Goal: Task Accomplishment & Management: Use online tool/utility

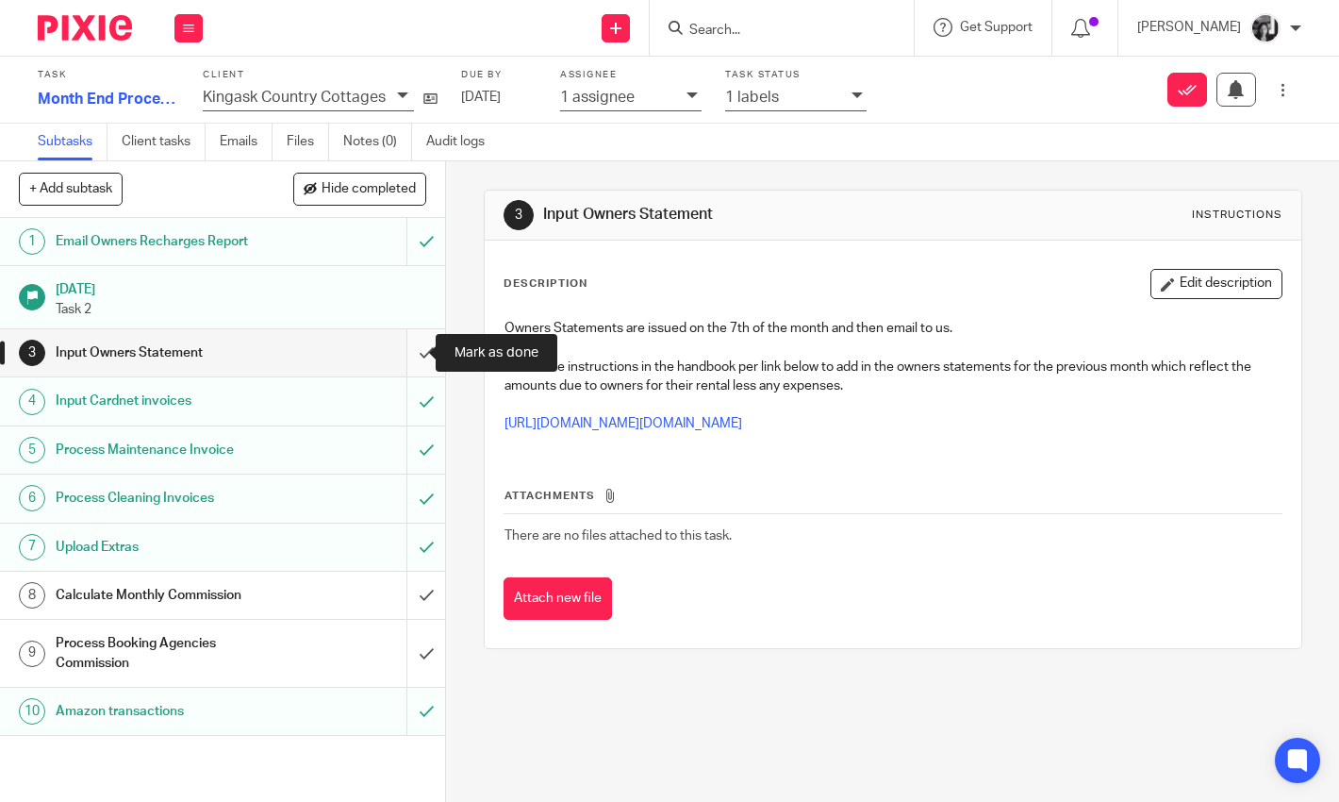
click at [409, 355] on input "submit" at bounding box center [222, 352] width 445 height 47
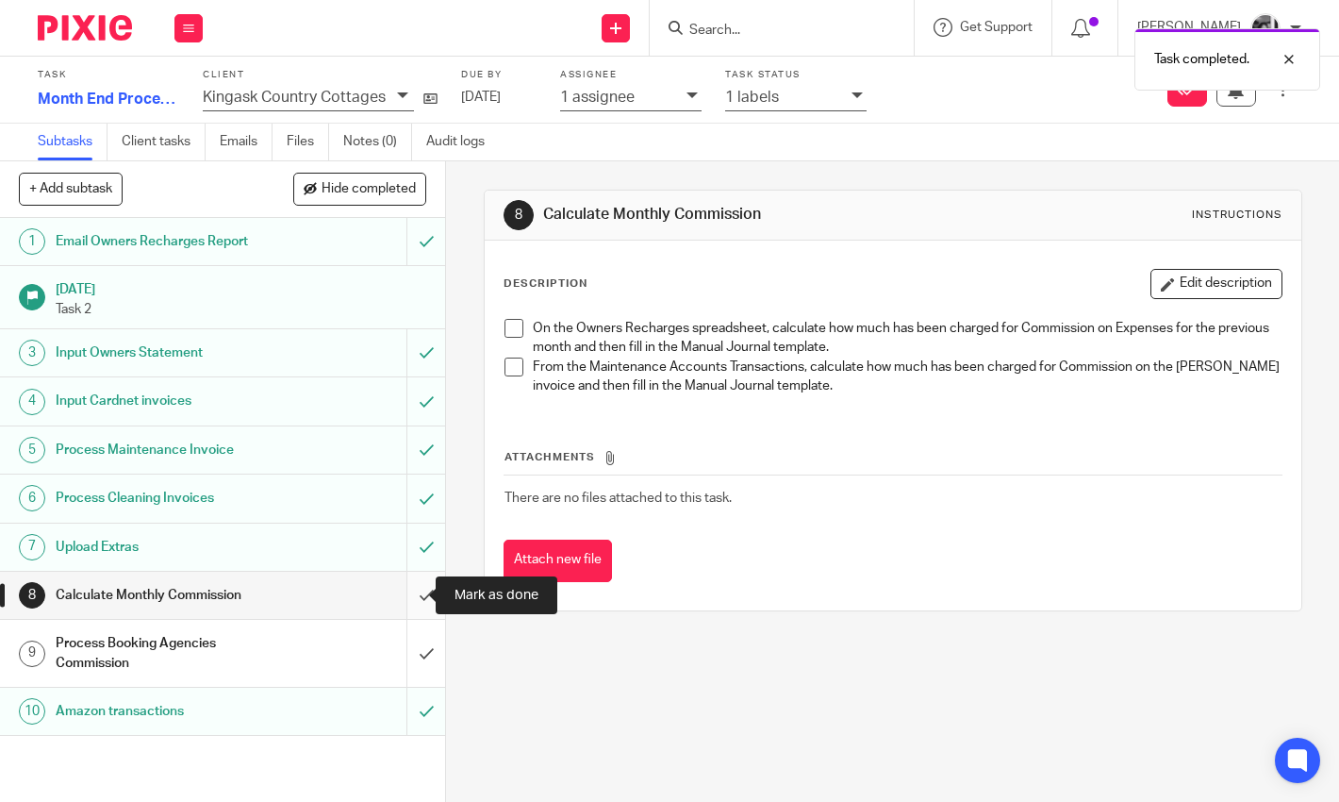
click at [410, 592] on input "submit" at bounding box center [222, 595] width 445 height 47
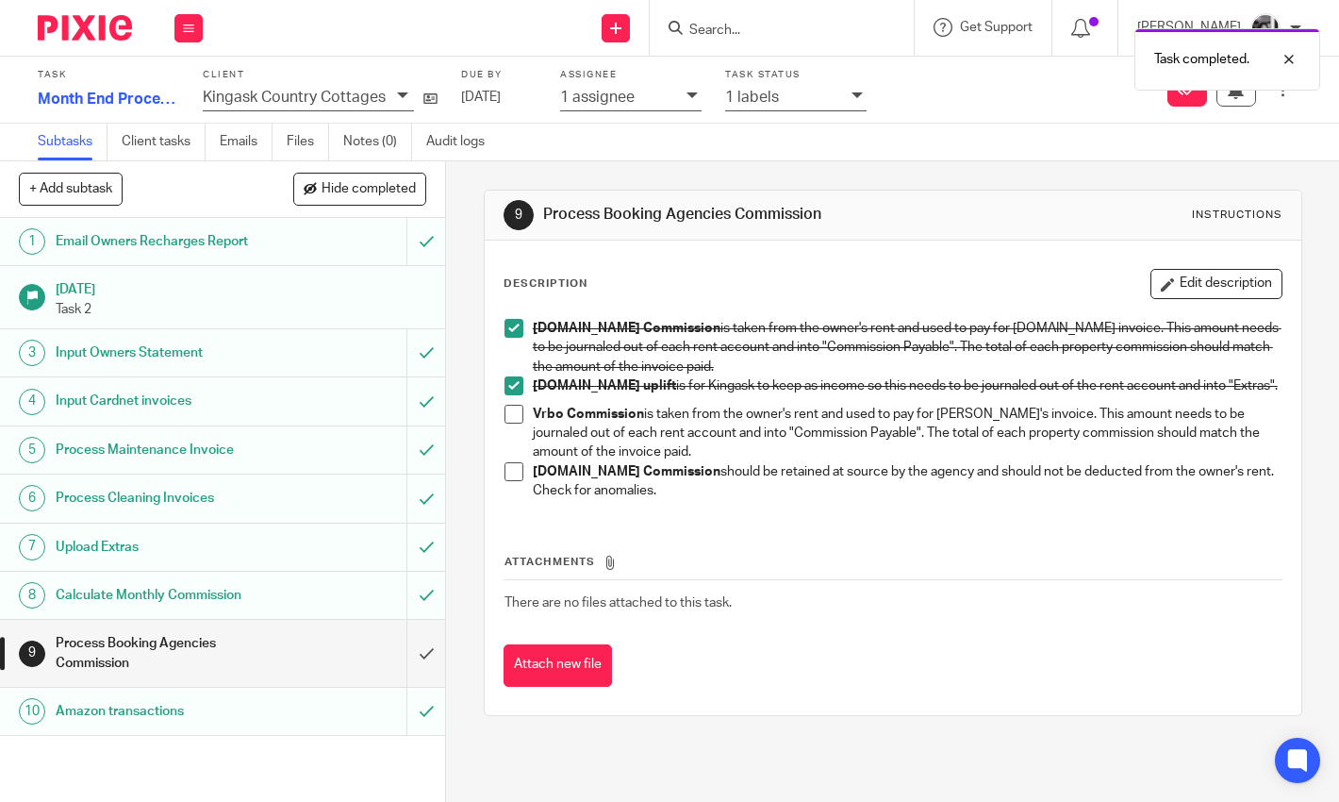
click at [455, 590] on div "9 Process Booking Agencies Commission Instructions Description Edit description…" at bounding box center [892, 481] width 893 height 640
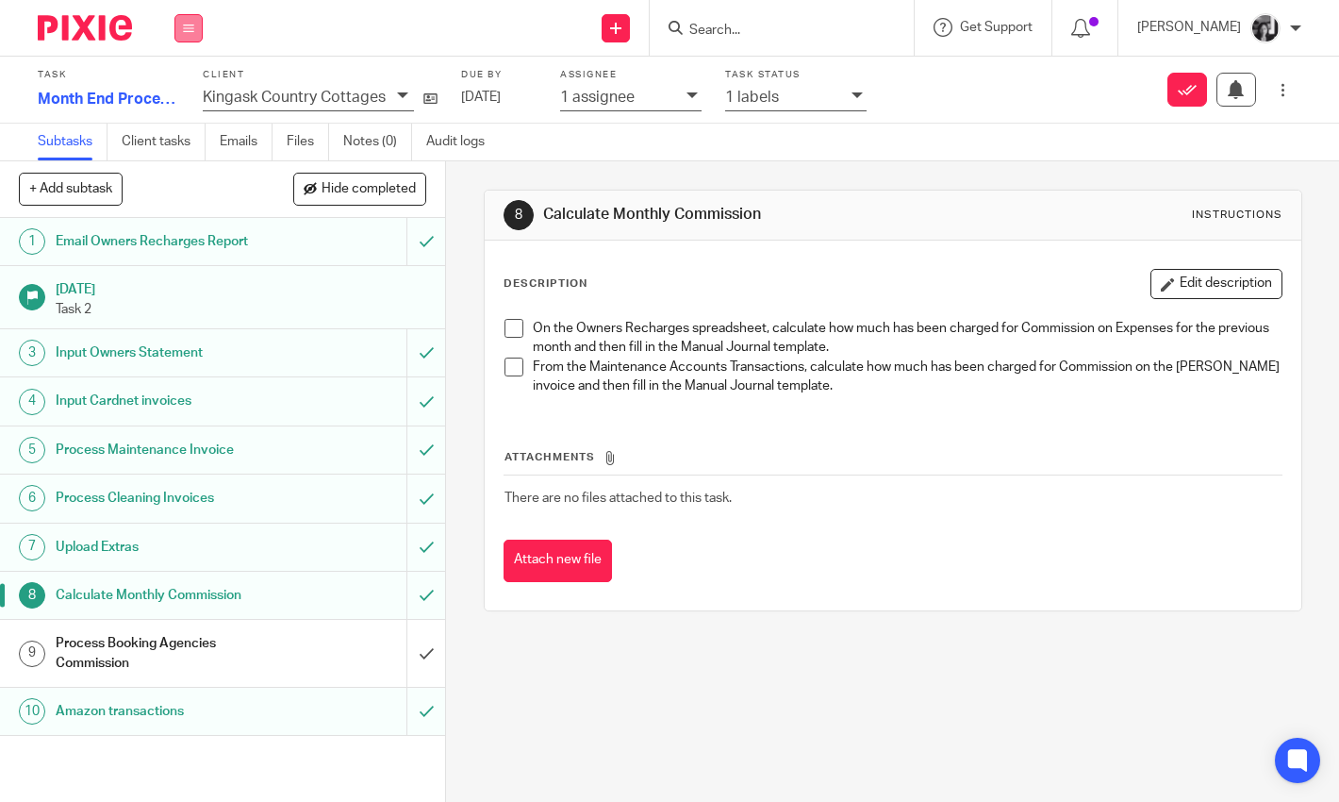
click at [188, 23] on icon at bounding box center [188, 28] width 11 height 11
click at [189, 89] on link "Work" at bounding box center [179, 87] width 33 height 13
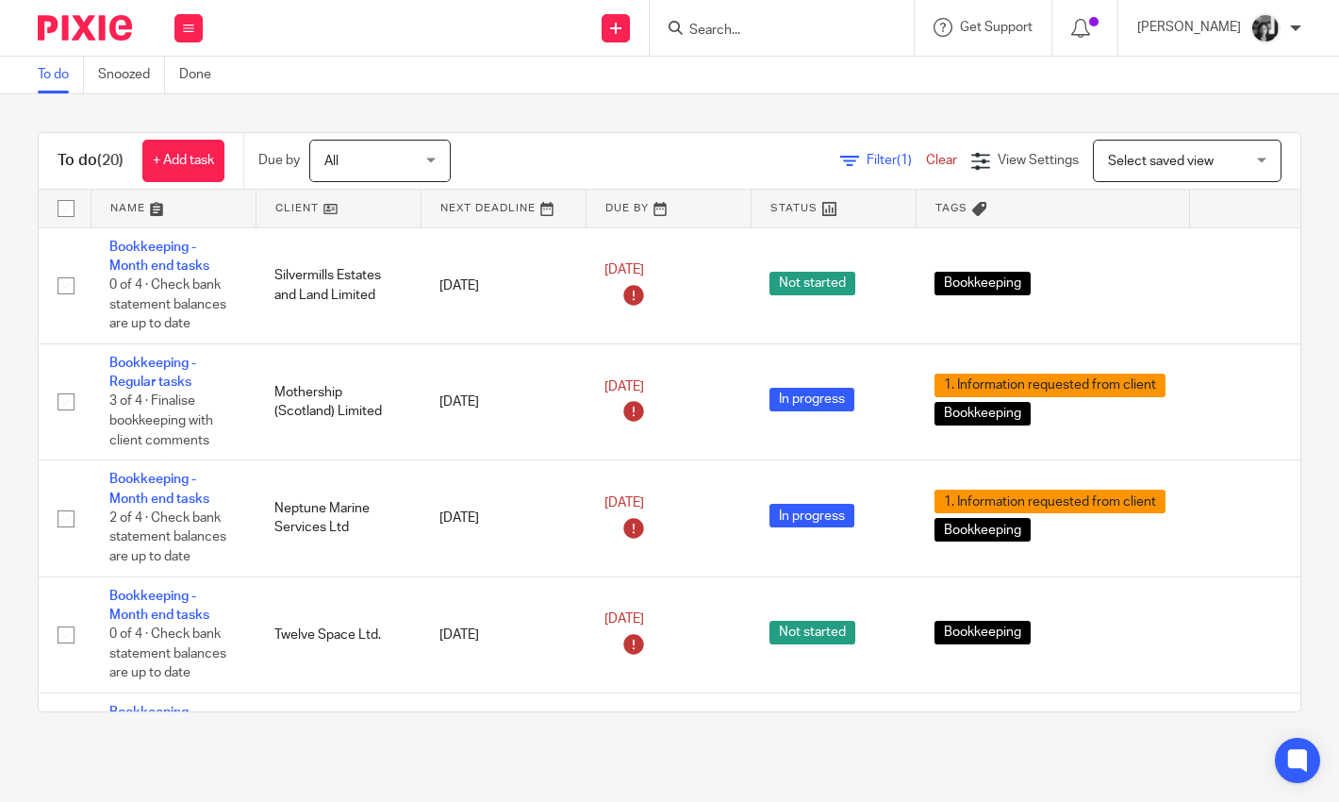
click at [840, 160] on link "Filter (1)" at bounding box center [883, 160] width 86 height 13
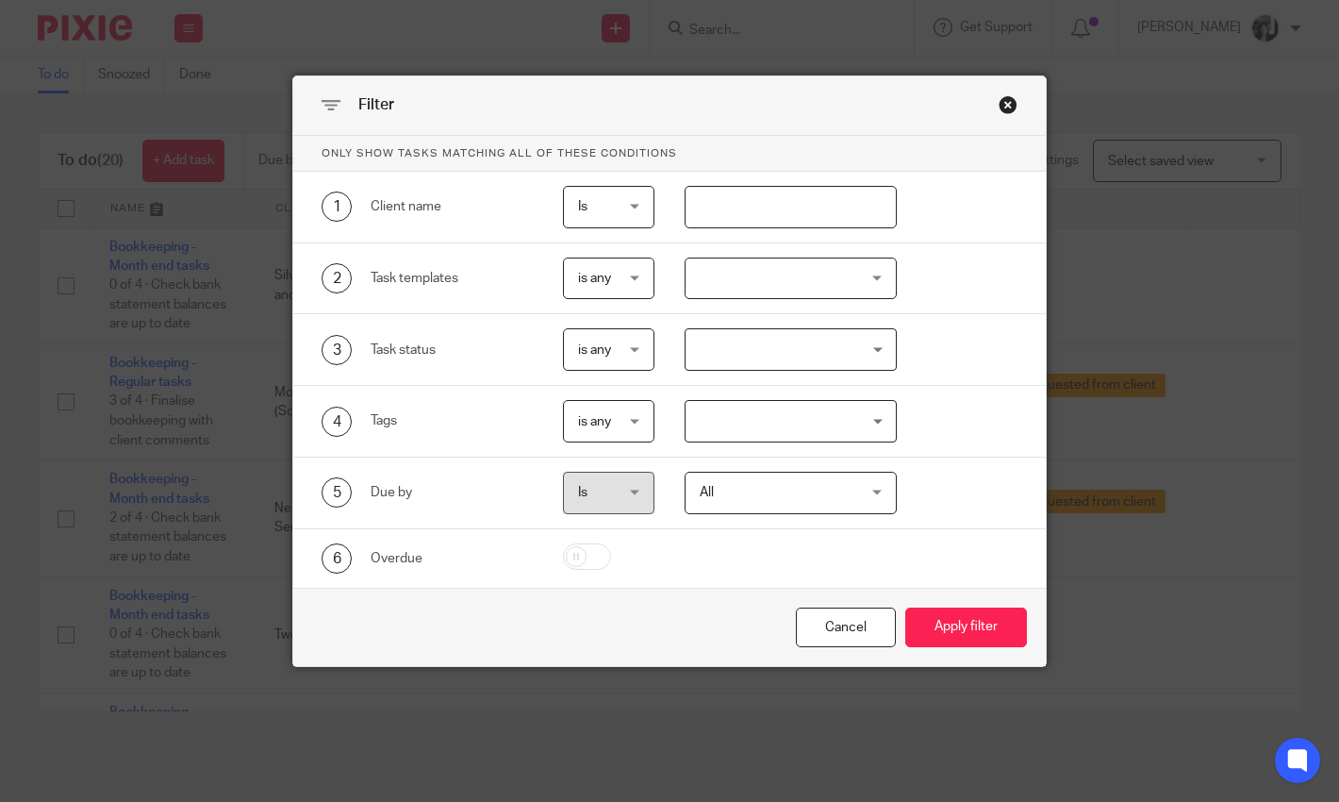
click at [743, 224] on input "text" at bounding box center [791, 207] width 212 height 42
type input "king"
click at [905, 607] on button "Apply filter" at bounding box center [966, 627] width 122 height 41
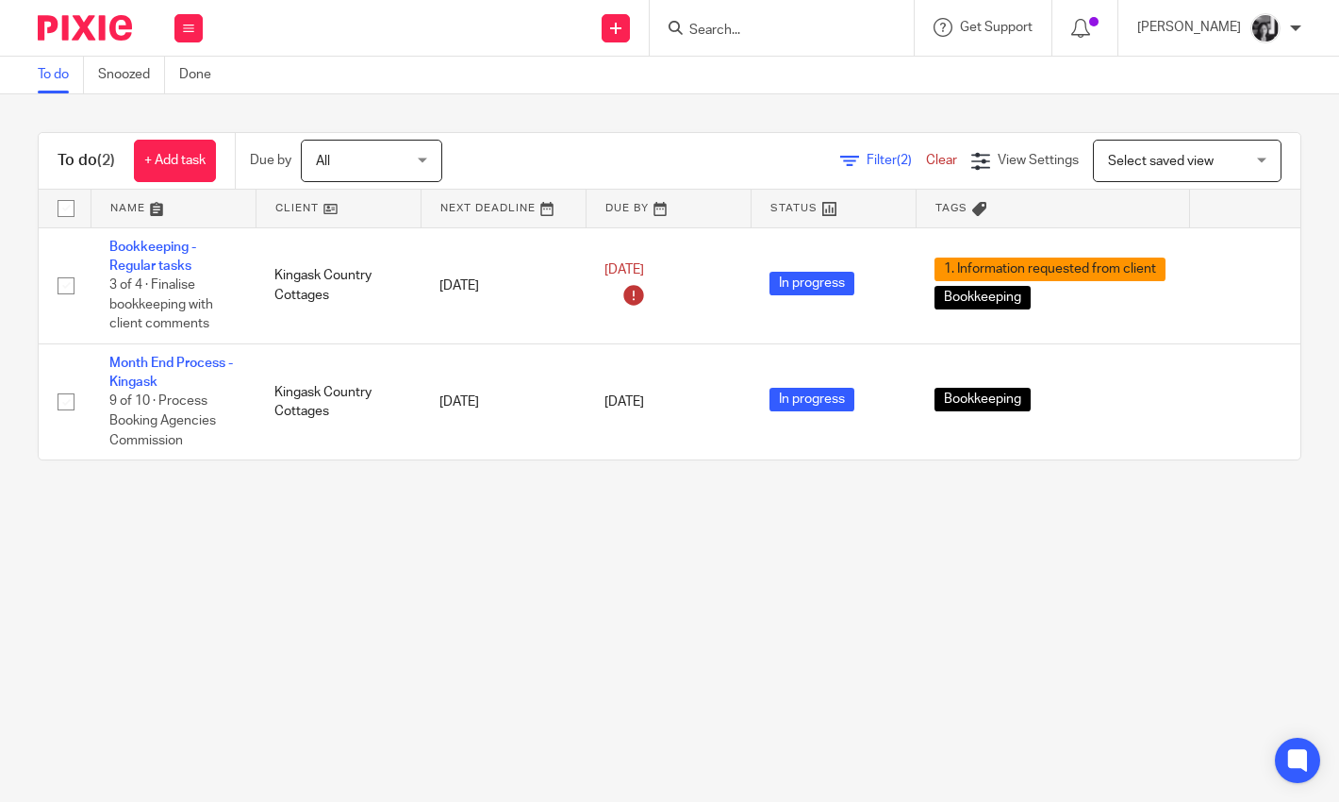
click at [645, 557] on main "To do Snoozed Done To do (2) + Add task Due by All All Today Tomorrow This week…" at bounding box center [669, 401] width 1339 height 802
click at [188, 34] on button at bounding box center [188, 28] width 28 height 28
click at [178, 85] on link "Work" at bounding box center [179, 87] width 33 height 13
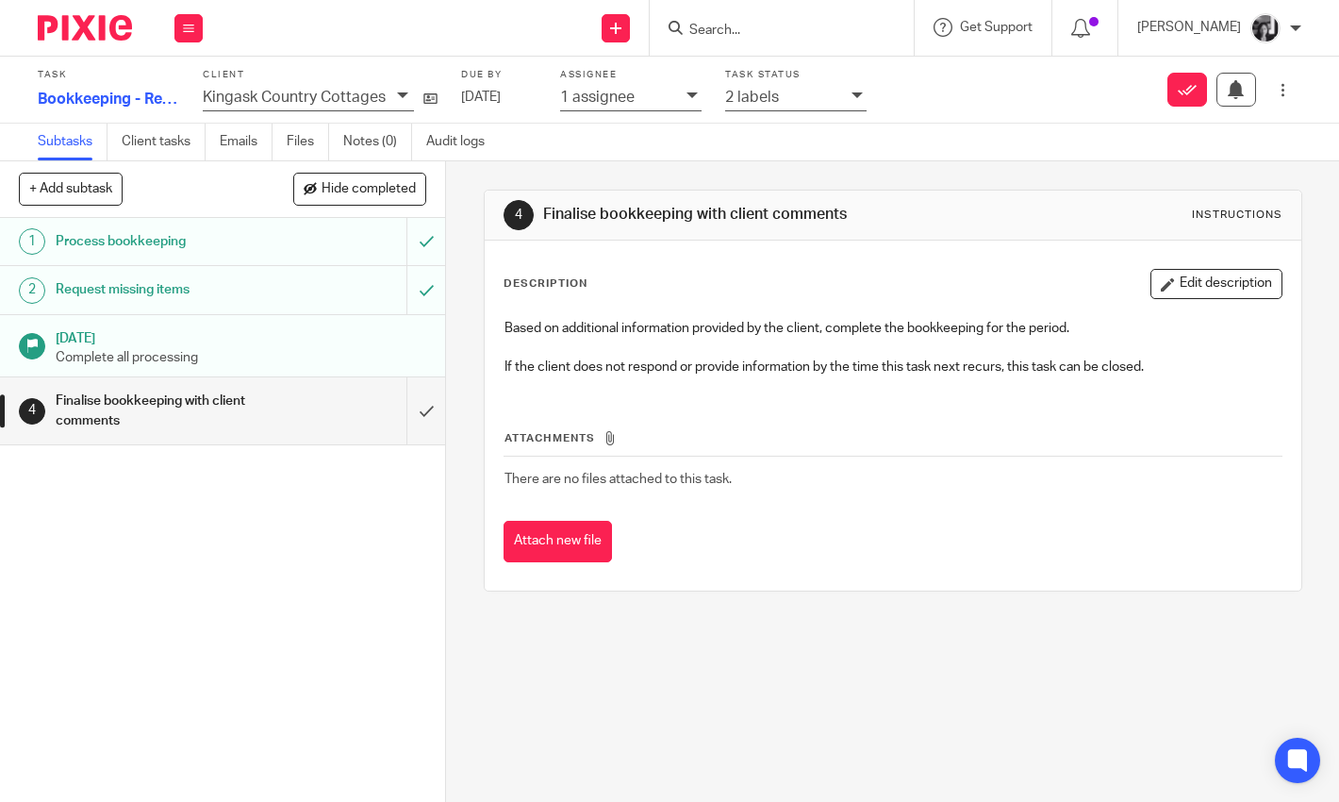
click at [824, 99] on div "2 labels" at bounding box center [783, 97] width 117 height 22
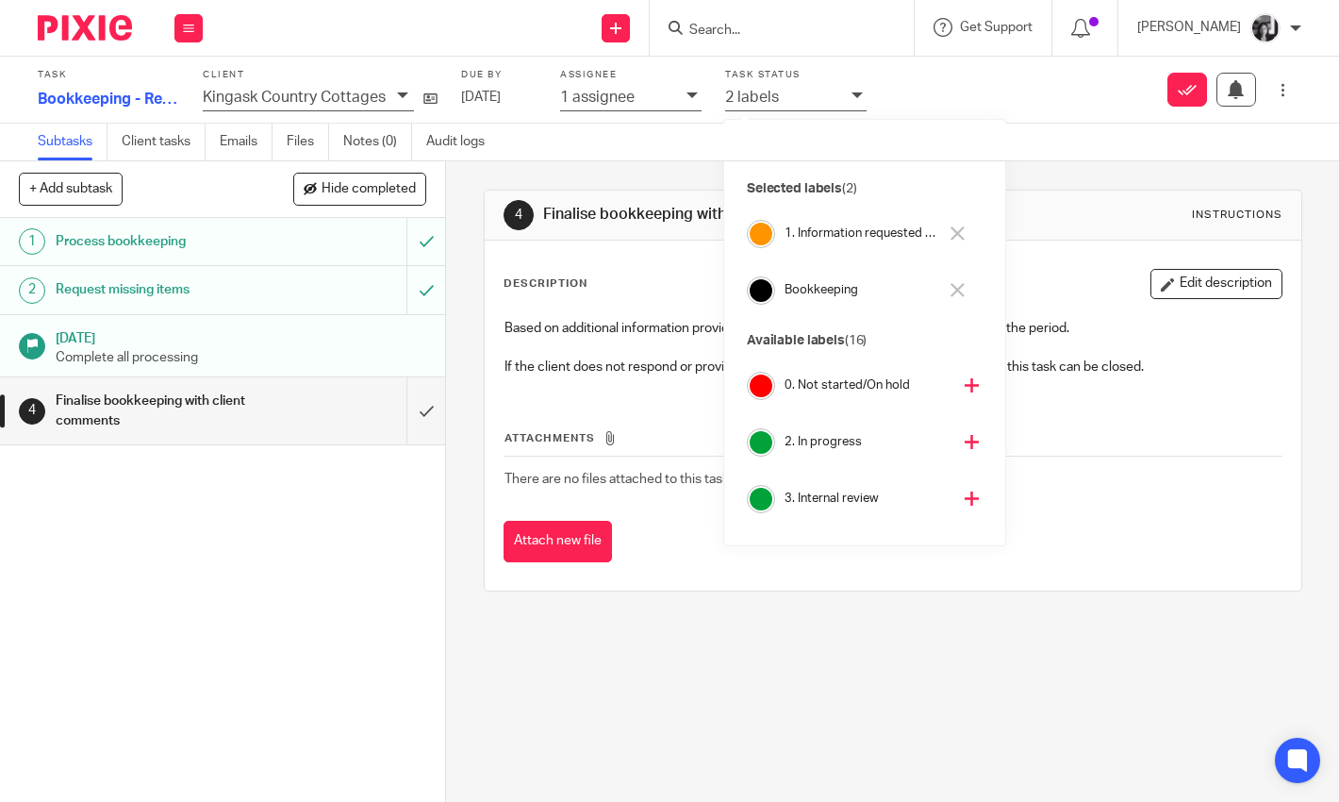
click at [967, 237] on button at bounding box center [958, 234] width 22 height 30
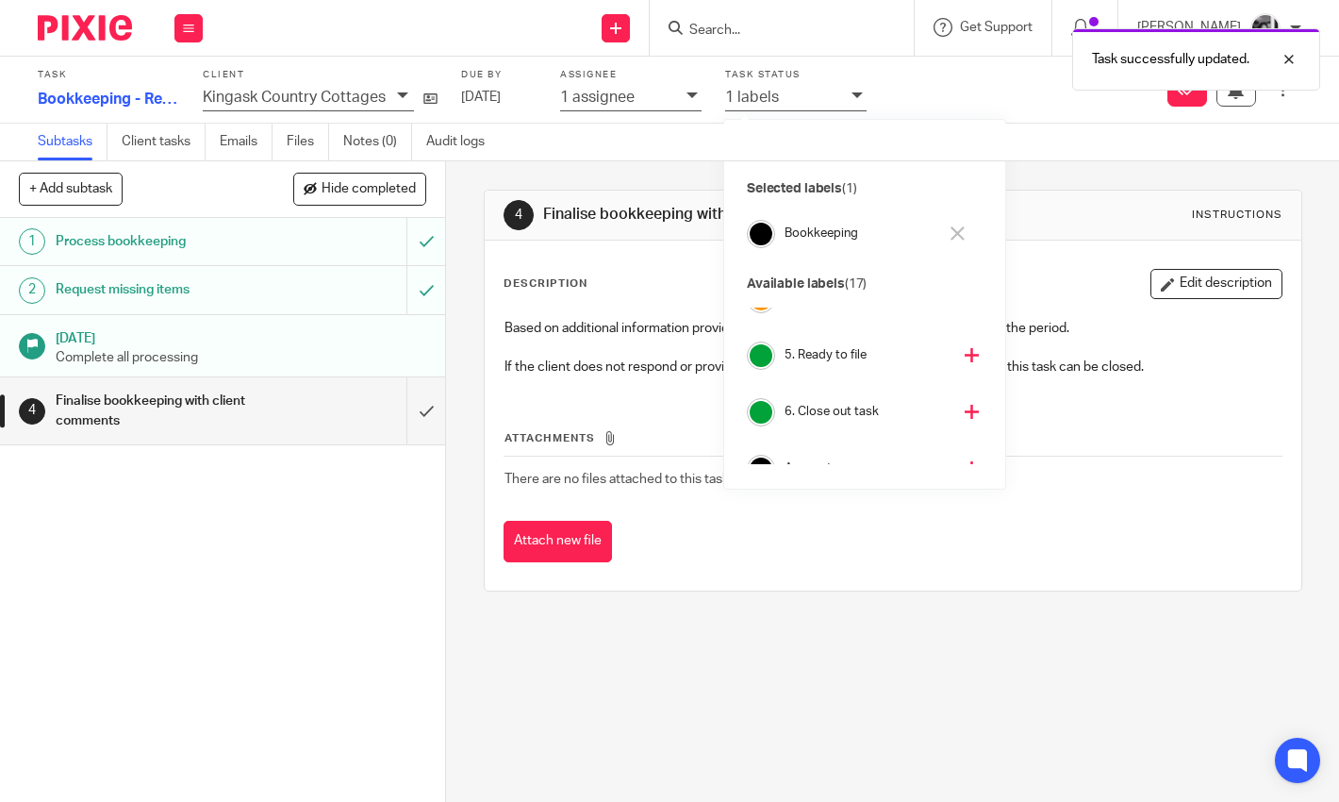
scroll to position [257, 0]
click at [965, 412] on icon at bounding box center [972, 411] width 14 height 14
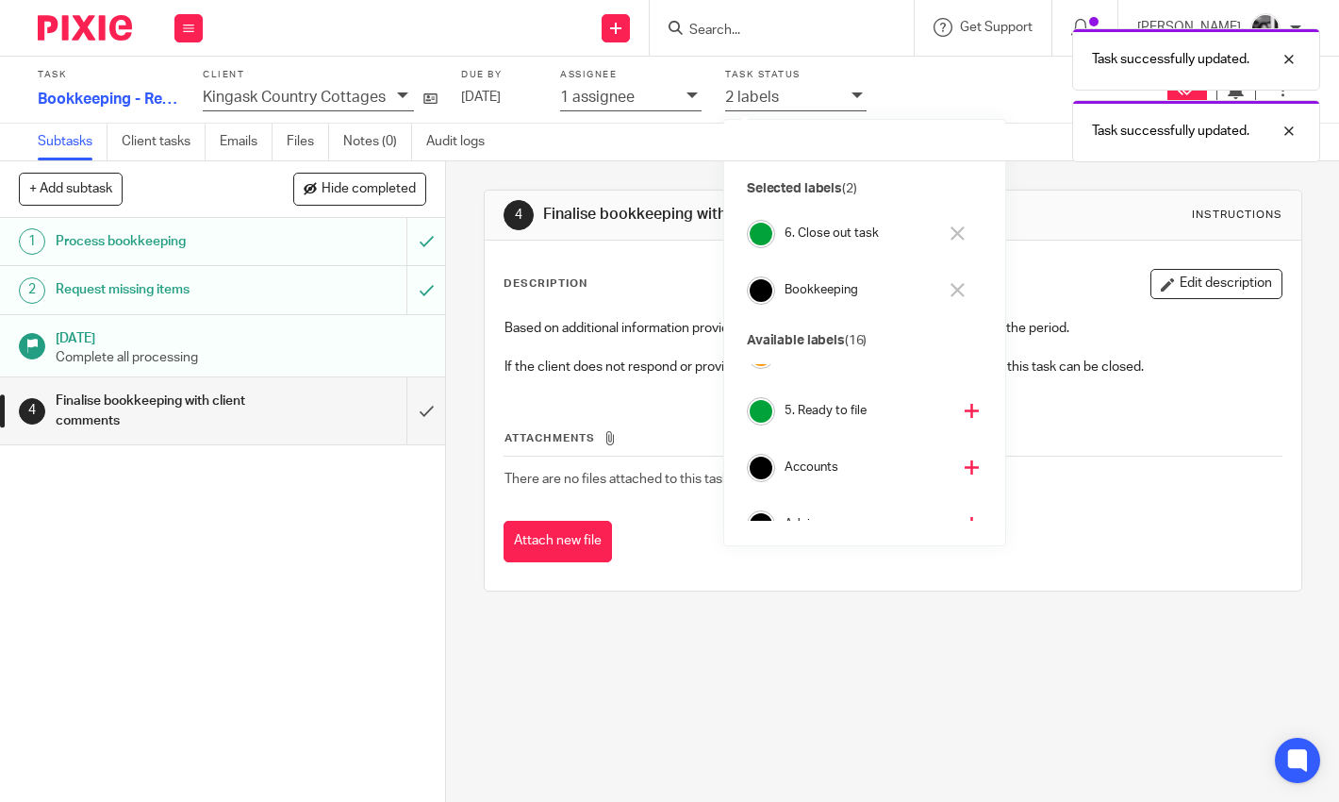
click at [460, 340] on div "4 Finalise bookkeeping with client comments Instructions Description Edit descr…" at bounding box center [892, 481] width 893 height 640
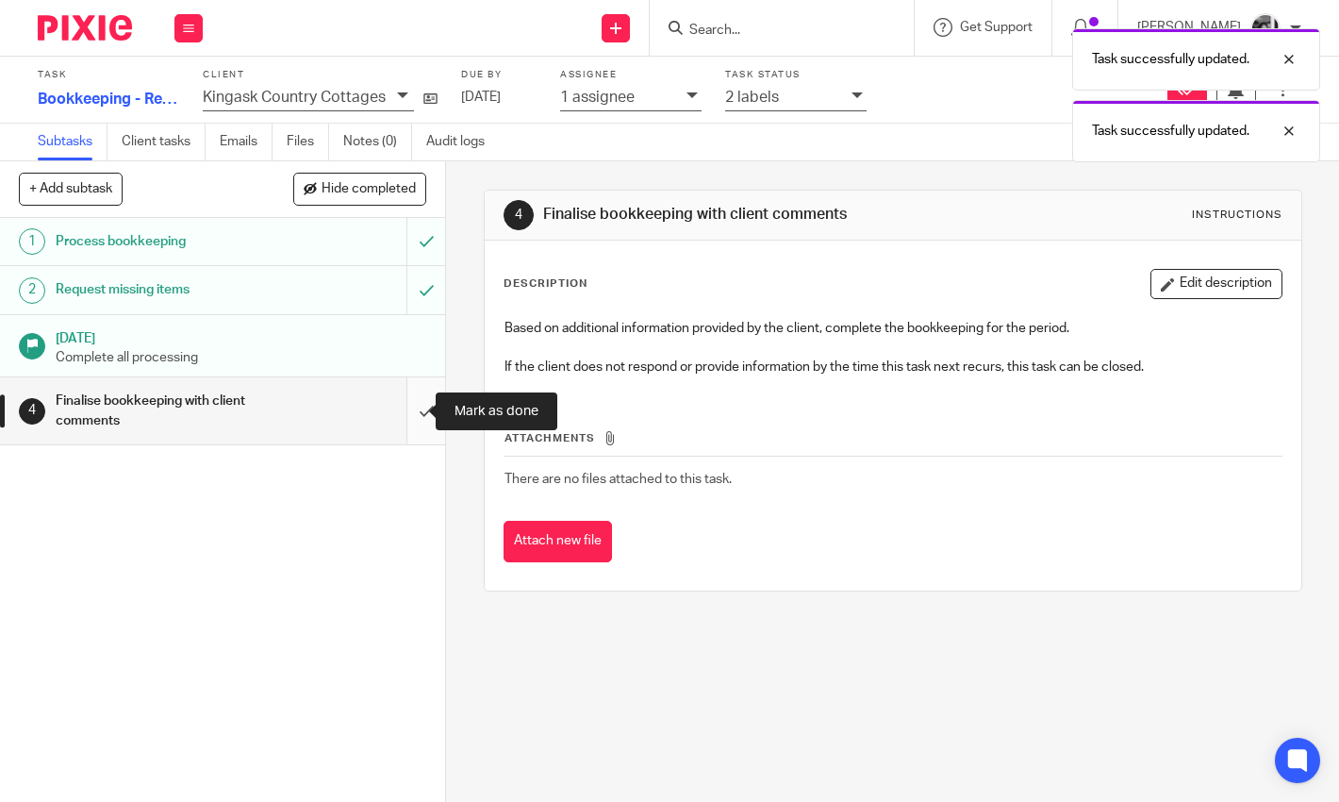
click at [406, 408] on input "submit" at bounding box center [222, 410] width 445 height 67
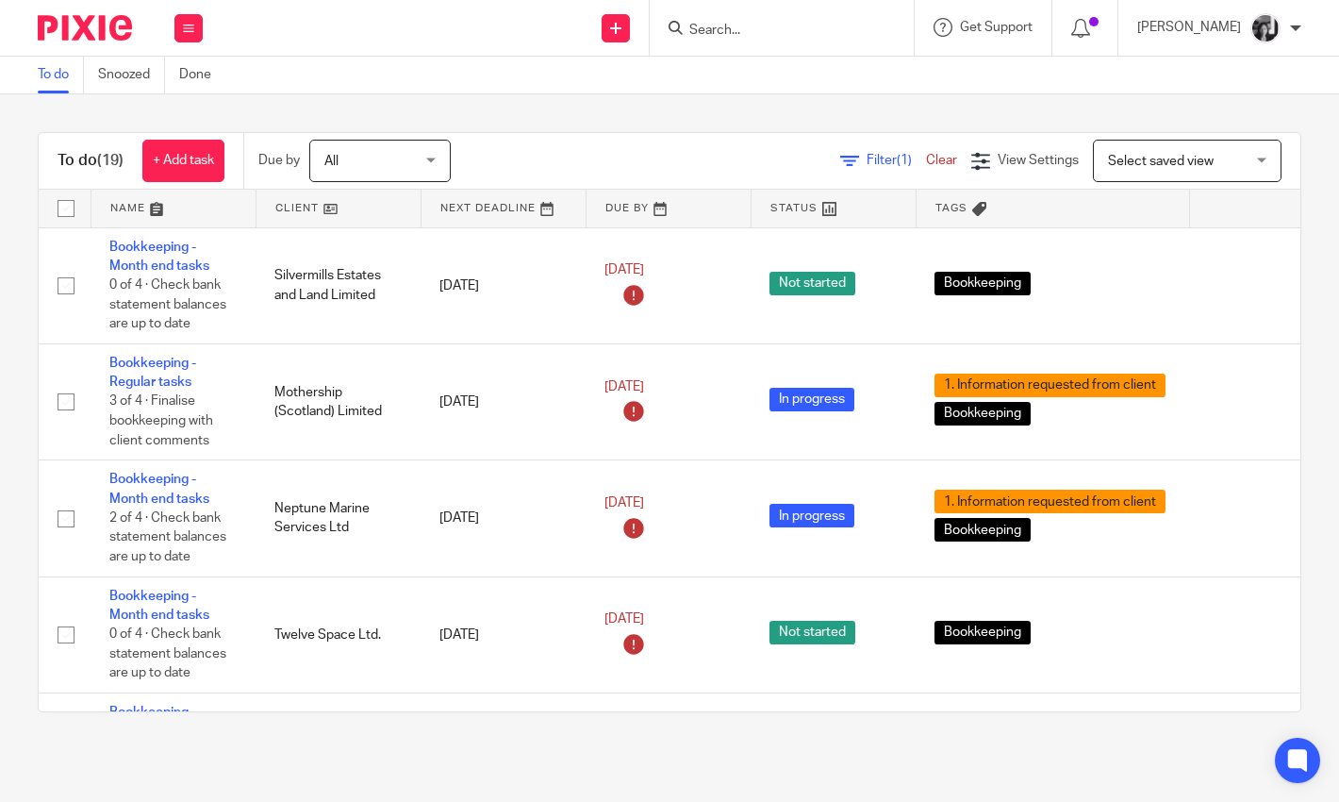
click at [281, 213] on link at bounding box center [339, 209] width 164 height 38
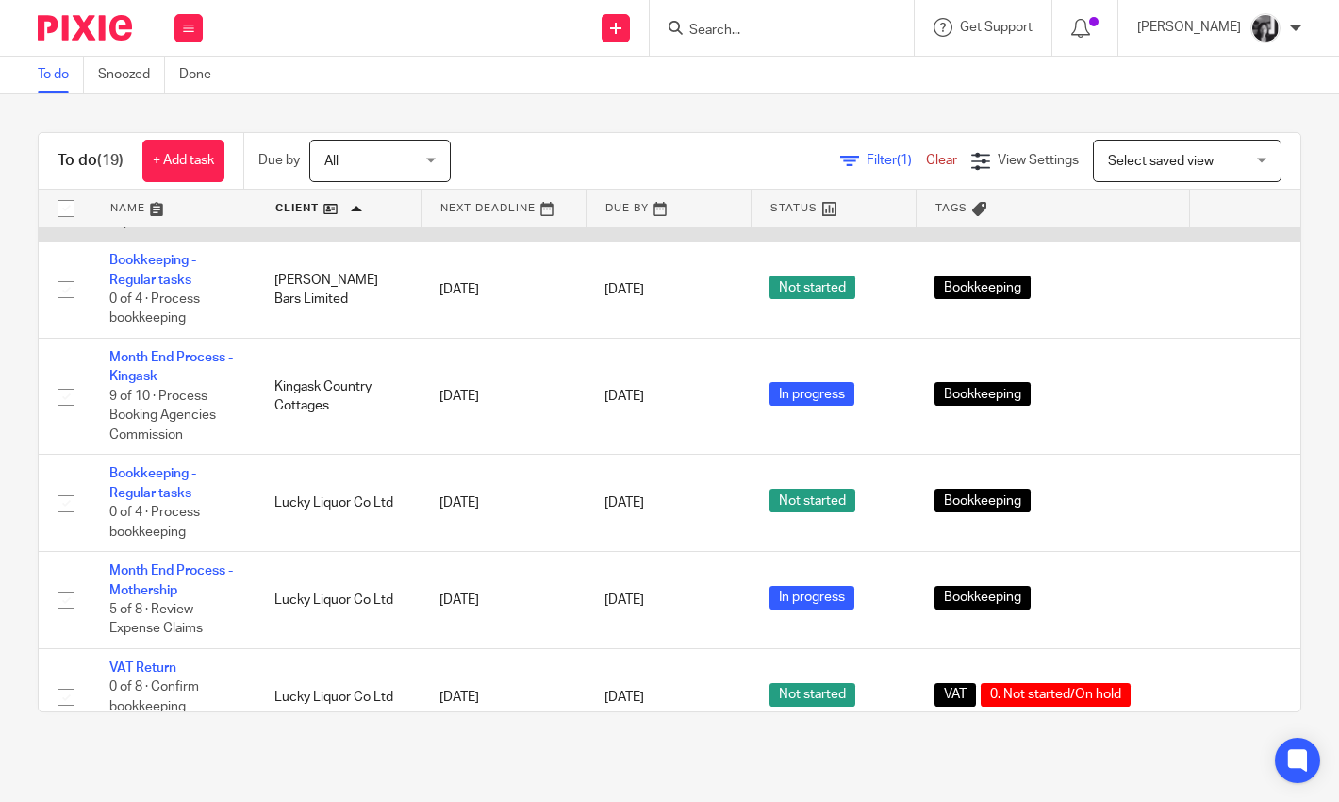
scroll to position [82, 0]
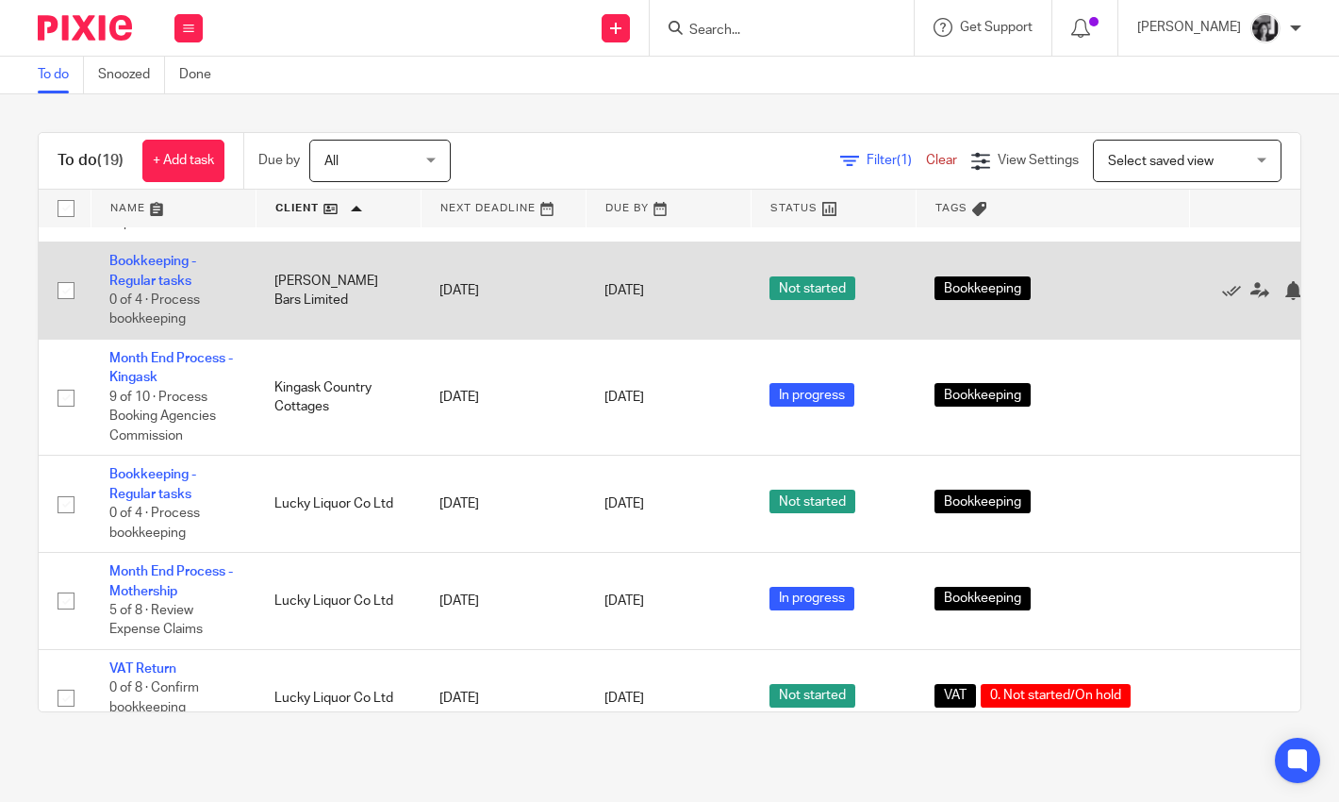
click at [1218, 295] on div at bounding box center [1262, 290] width 108 height 19
click at [1231, 291] on icon at bounding box center [1231, 290] width 19 height 19
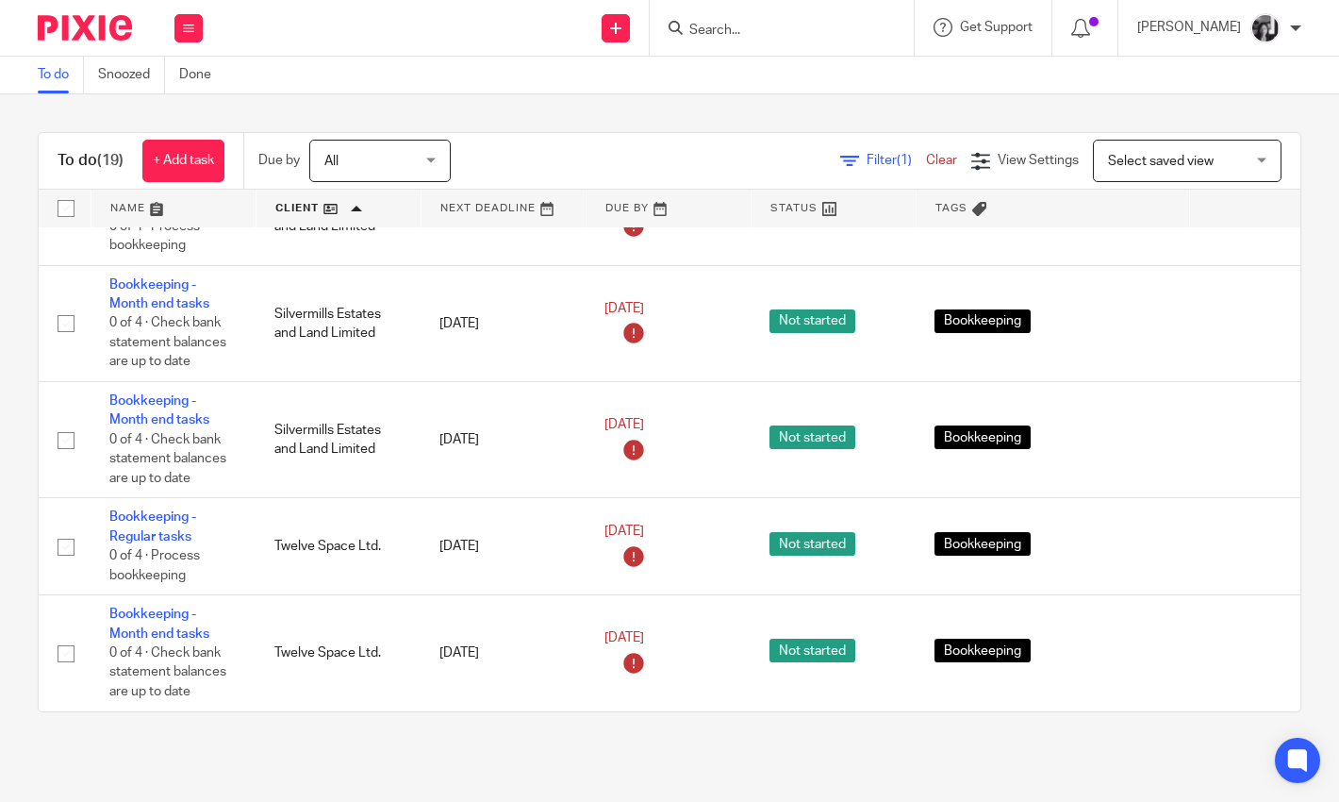
scroll to position [1434, 0]
click at [488, 91] on div "To do Snoozed Done" at bounding box center [669, 76] width 1339 height 38
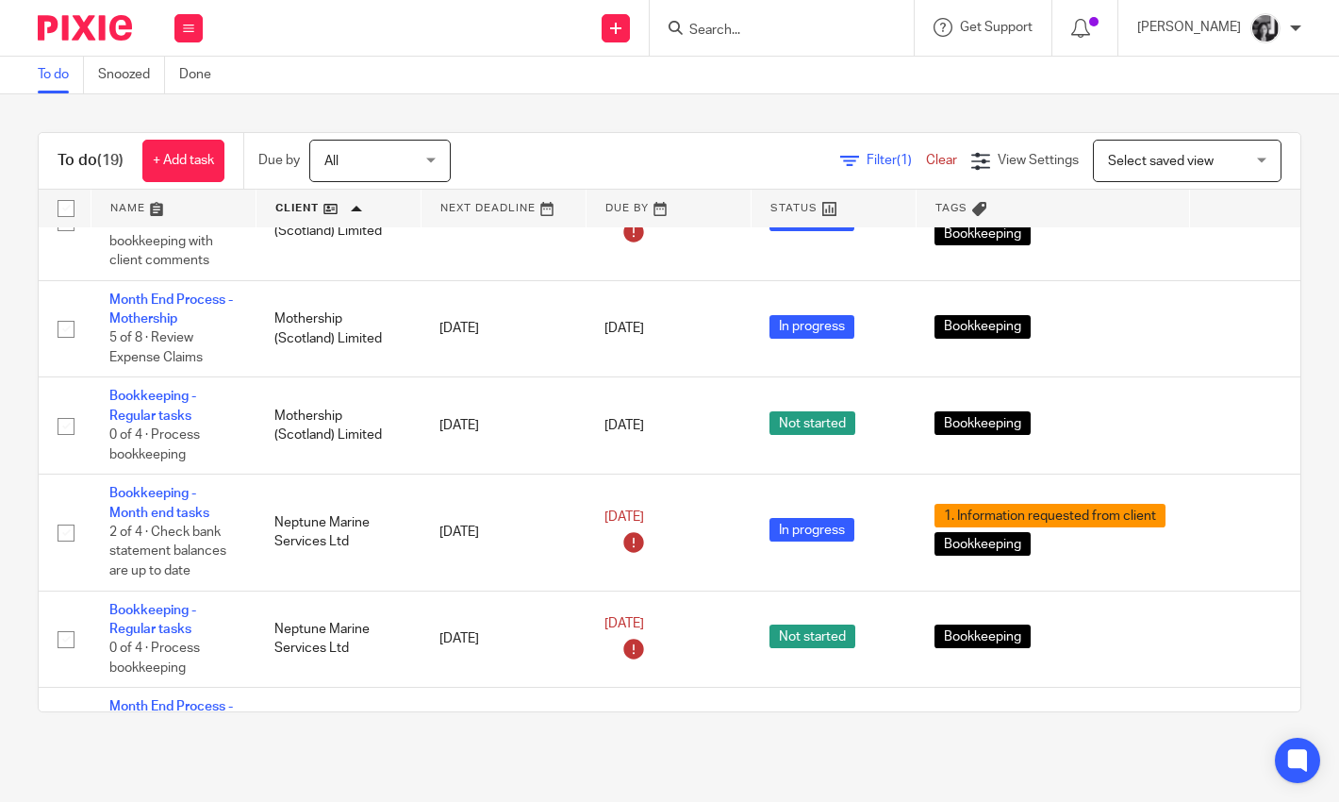
scroll to position [705, 0]
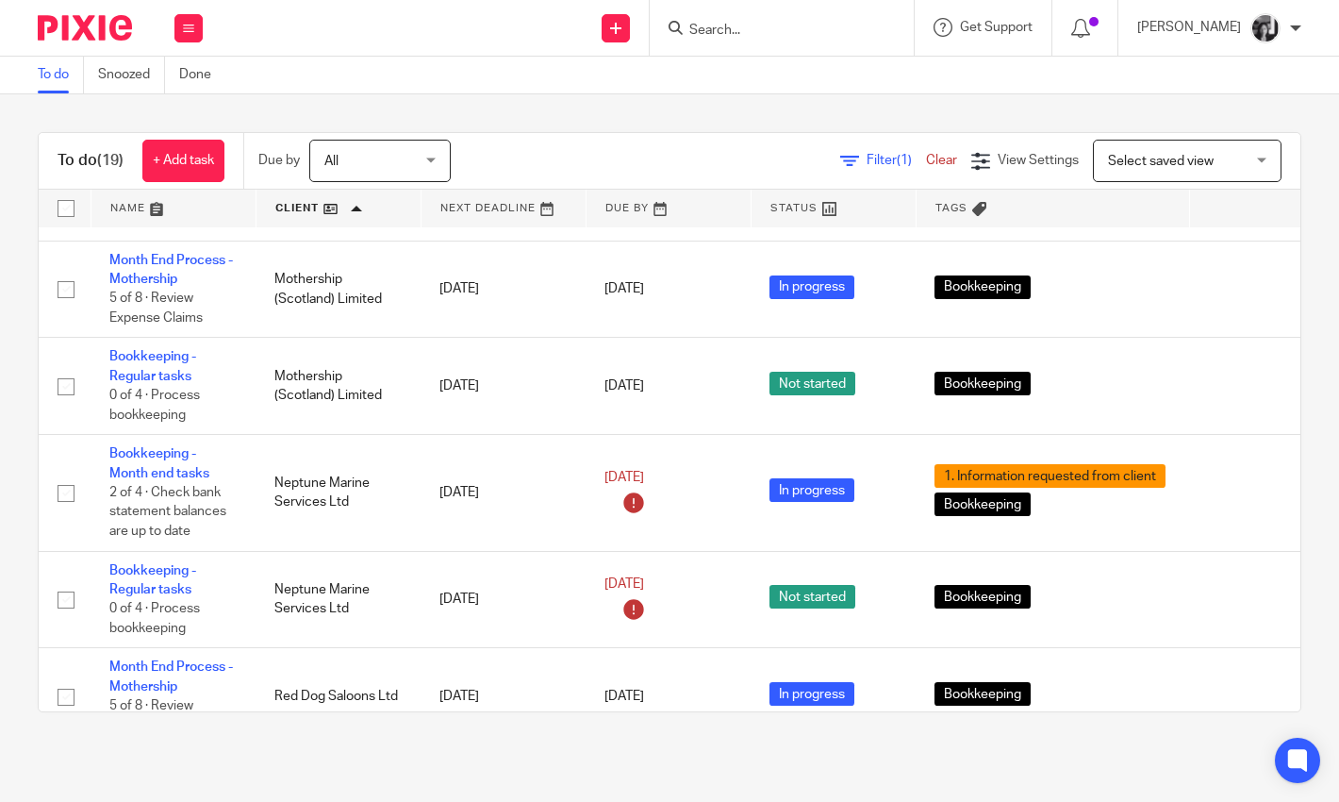
click at [600, 114] on div "To do (19) + Add task Due by All All [DATE] [DATE] This week Next week This mon…" at bounding box center [669, 422] width 1339 height 656
